Goal: Download file/media

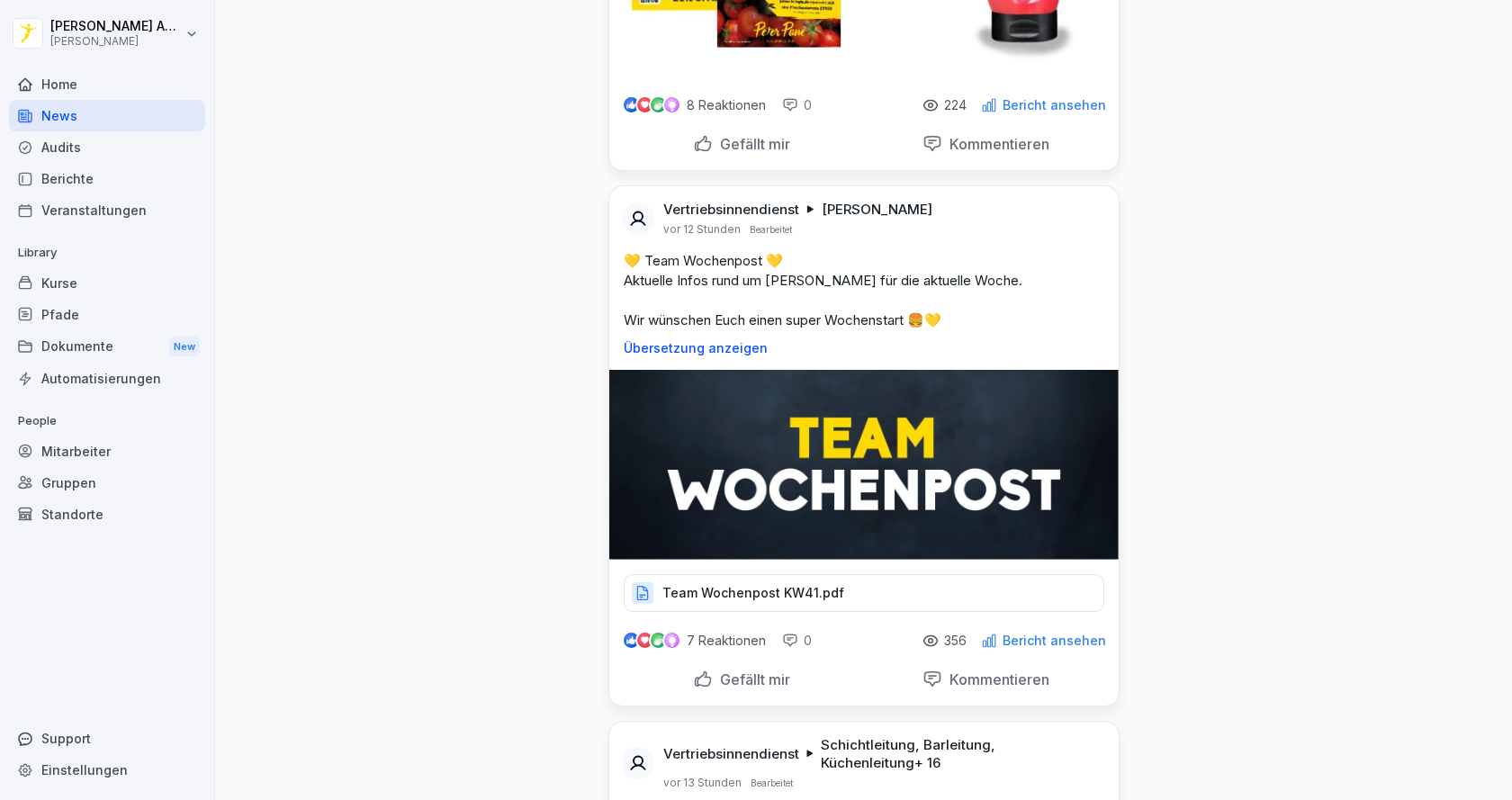
scroll to position [540, 0]
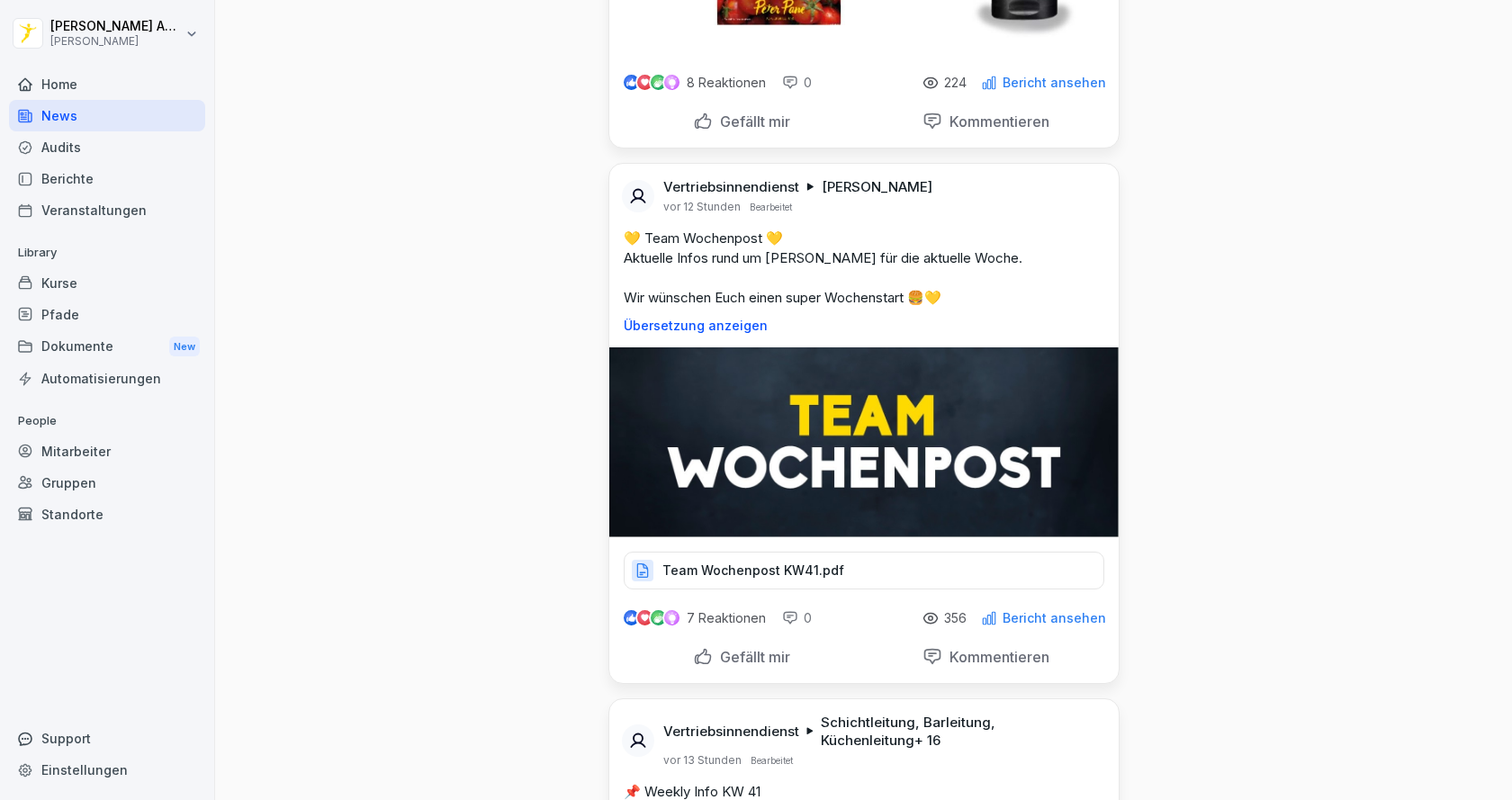
click at [699, 580] on p "Team Wochenpost KW41.pdf" at bounding box center [753, 569] width 182 height 18
click at [750, 580] on p "Team Wochenpost KW41.pdf" at bounding box center [753, 569] width 182 height 18
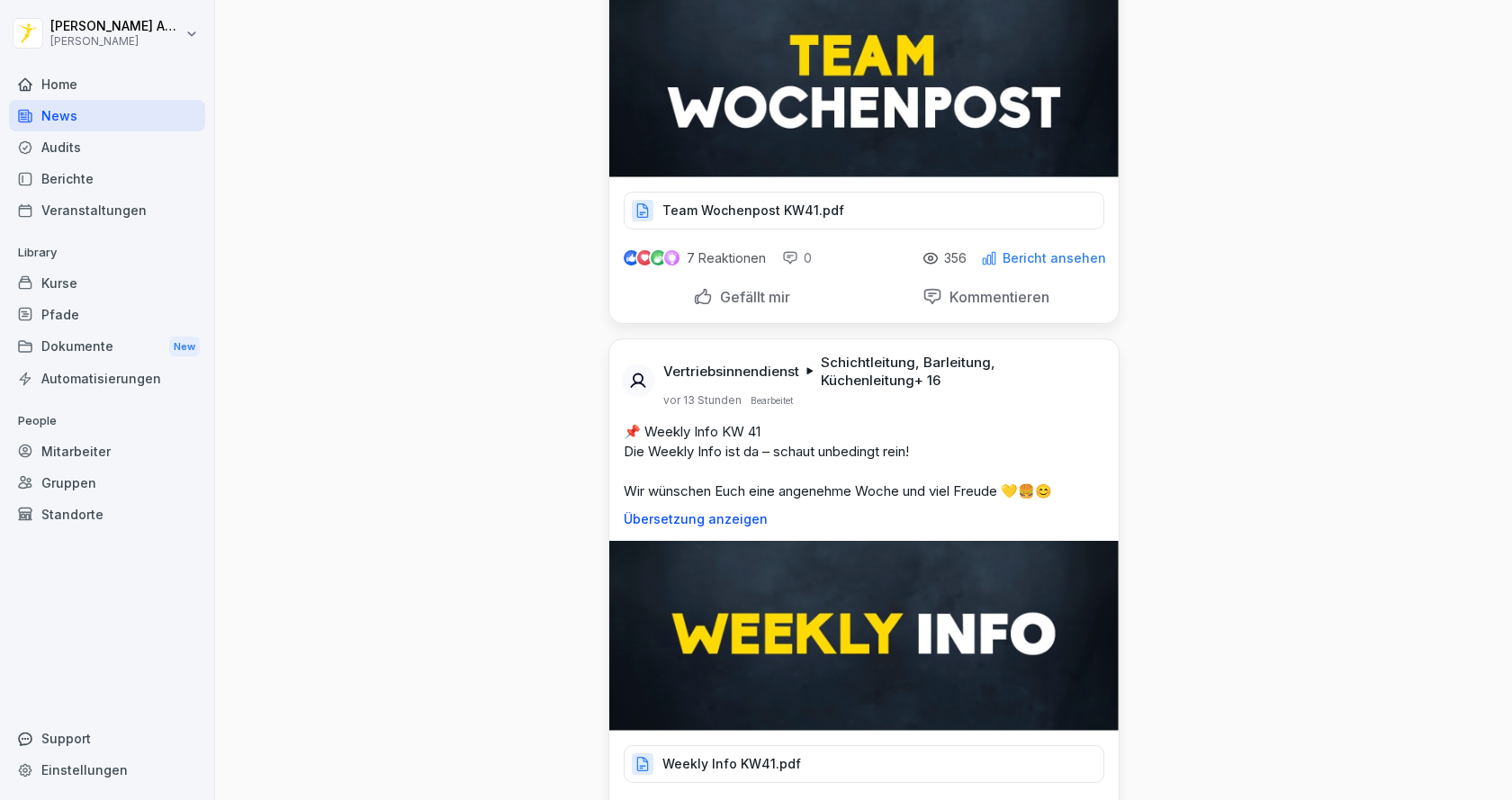
scroll to position [1169, 0]
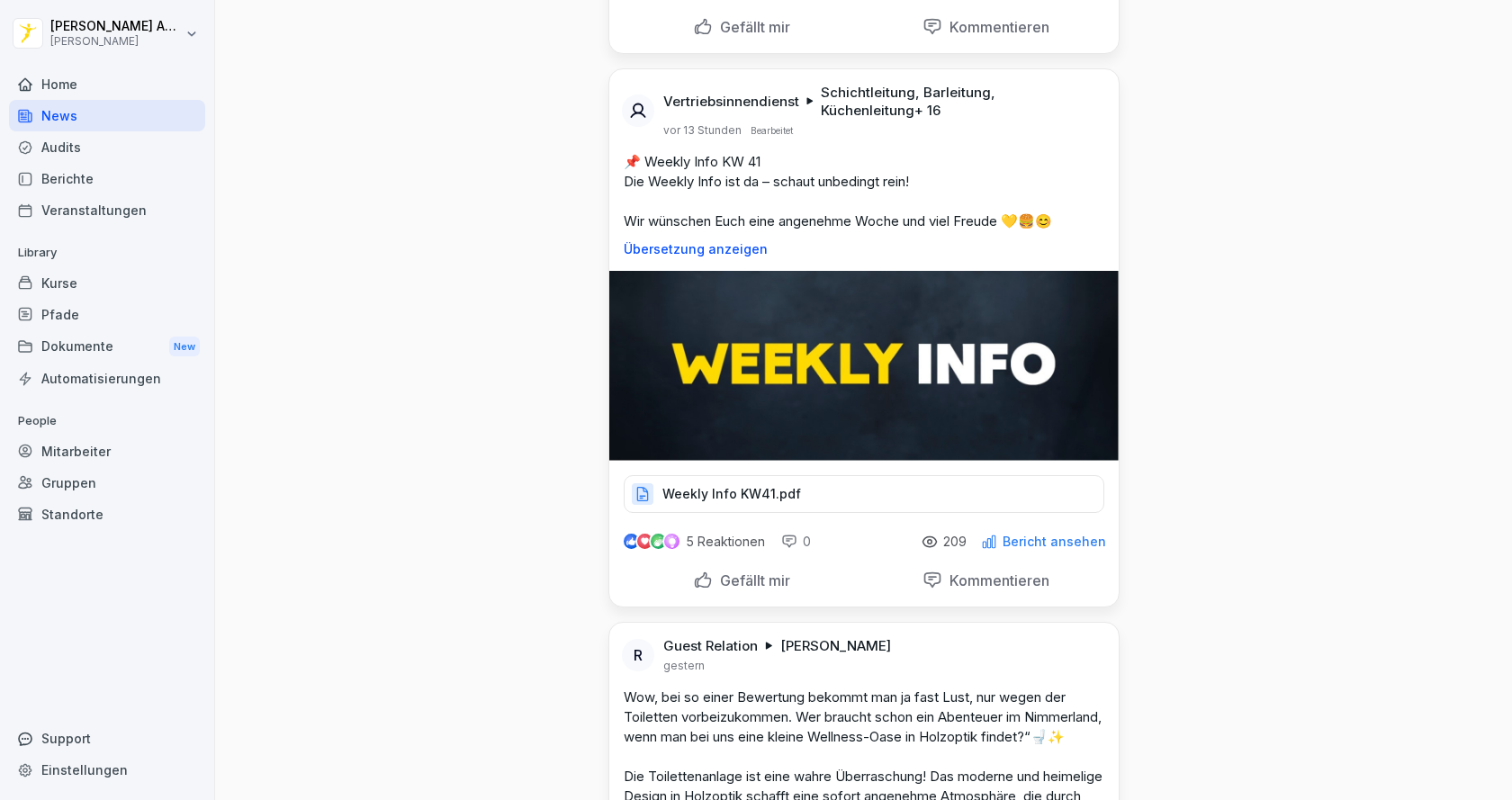
click at [725, 503] on p "Weekly Info KW41.pdf" at bounding box center [732, 494] width 139 height 18
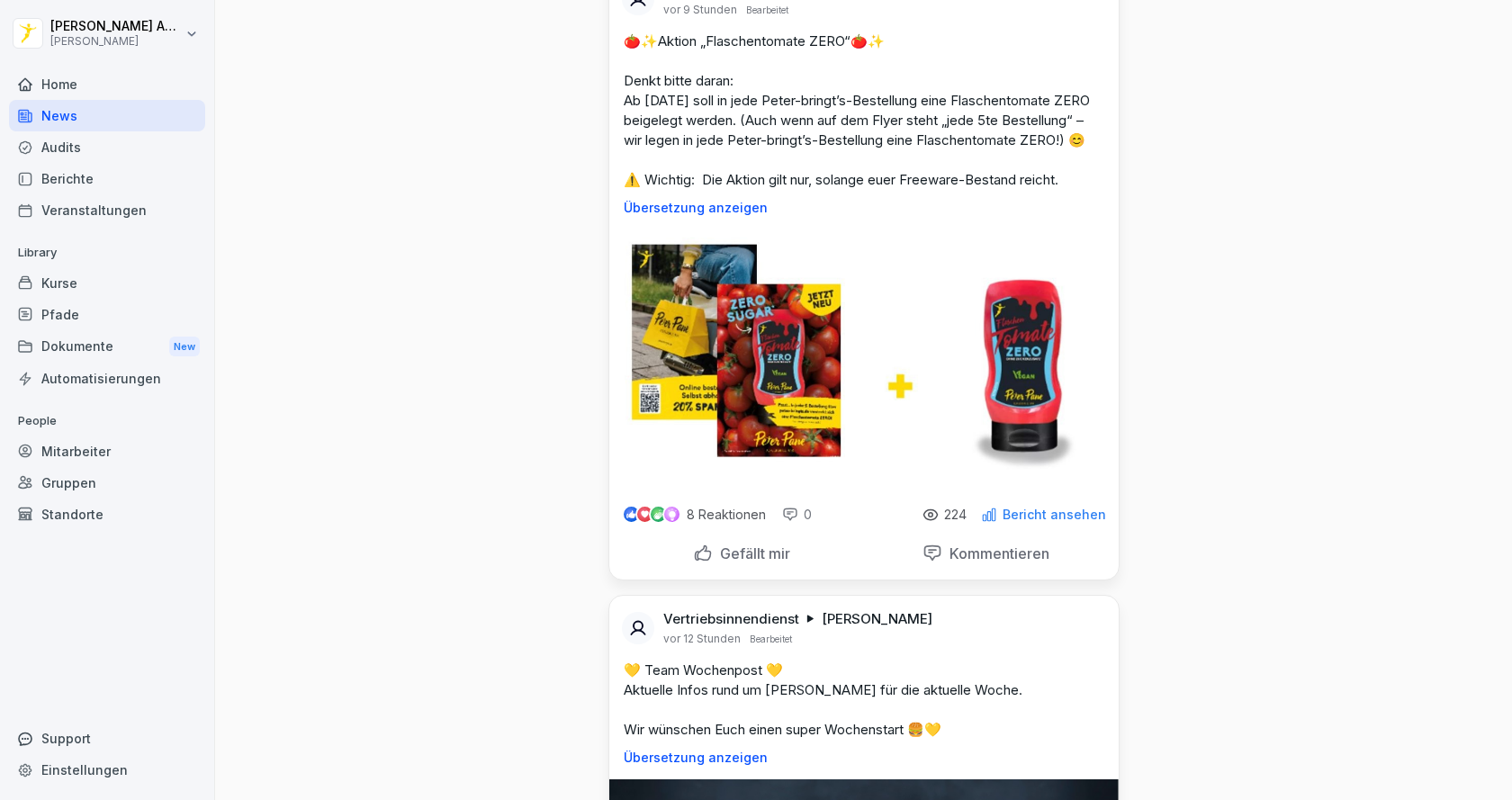
scroll to position [0, 0]
